Goal: Navigation & Orientation: Go to known website

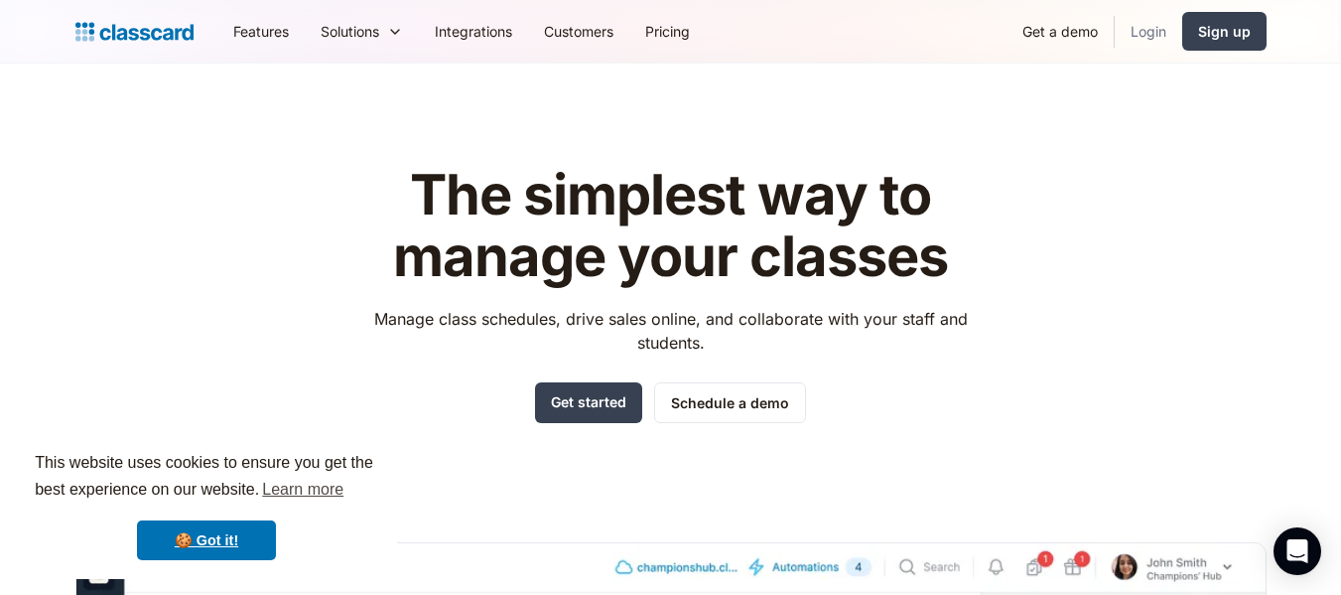
click at [1166, 35] on link "Login" at bounding box center [1149, 31] width 68 height 45
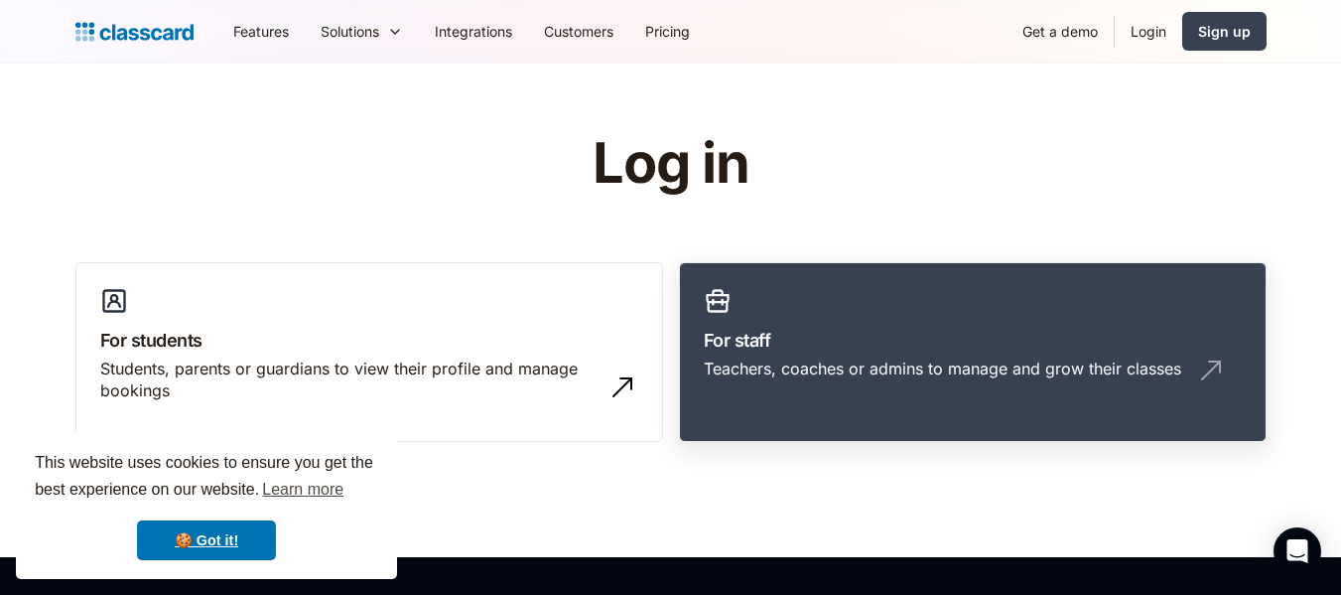
click at [912, 310] on link "For staff Teachers, coaches or admins to manage and grow their classes" at bounding box center [973, 352] width 588 height 181
